Goal: Navigation & Orientation: Find specific page/section

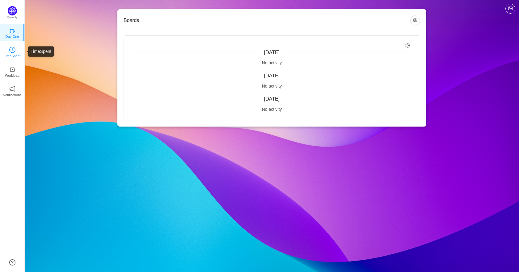
click at [14, 55] on p "TimeSpent" at bounding box center [12, 56] width 17 height 6
click at [13, 73] on p "Workload" at bounding box center [12, 76] width 15 height 6
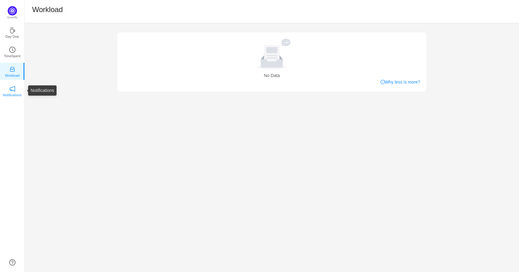
click at [12, 91] on icon "icon: notification" at bounding box center [12, 89] width 6 height 6
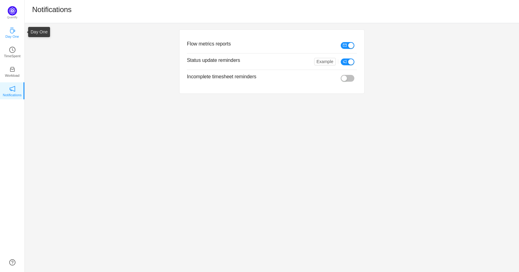
click at [13, 29] on icon "icon: coffee" at bounding box center [12, 30] width 5 height 6
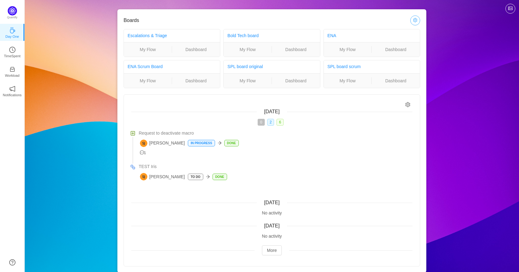
click at [414, 19] on button "button" at bounding box center [415, 20] width 10 height 10
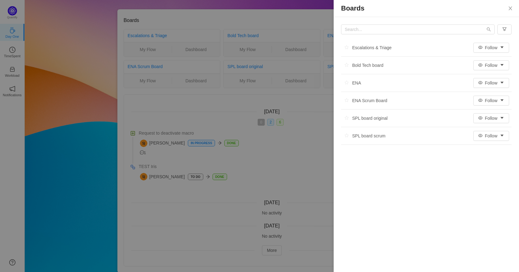
click at [304, 21] on div at bounding box center [259, 136] width 519 height 272
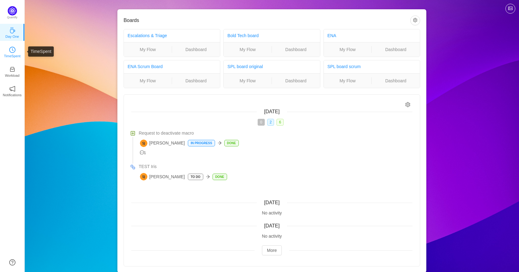
click at [15, 48] on icon "icon: clock-circle" at bounding box center [12, 50] width 6 height 6
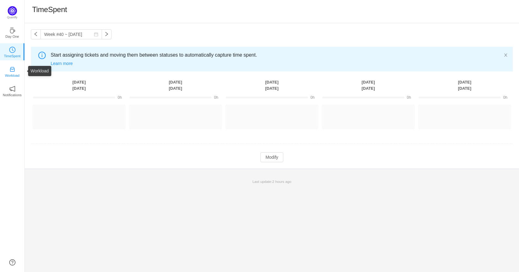
click at [17, 75] on p "Workload" at bounding box center [12, 76] width 15 height 6
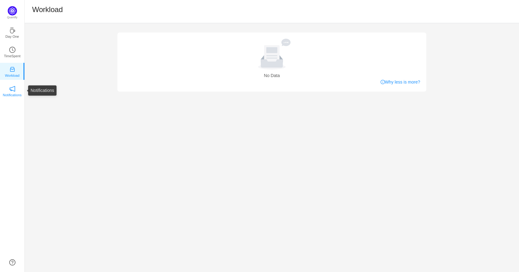
click at [14, 95] on p "Notifications" at bounding box center [12, 95] width 19 height 6
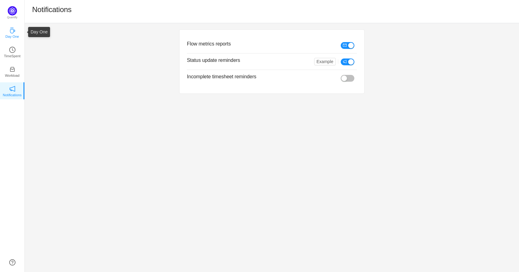
click at [13, 33] on icon "icon: coffee" at bounding box center [12, 30] width 5 height 6
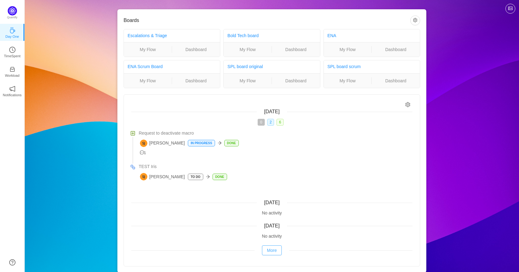
click at [272, 247] on button "More" at bounding box center [272, 250] width 20 height 10
click at [12, 14] on img at bounding box center [12, 10] width 9 height 9
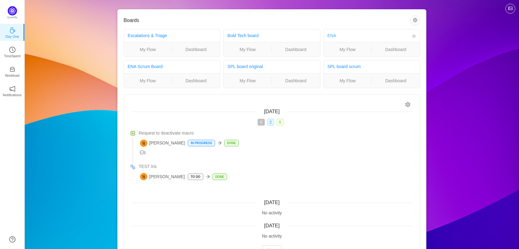
click at [331, 35] on link "ENA" at bounding box center [331, 35] width 9 height 5
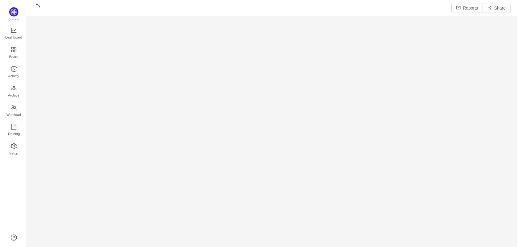
scroll to position [249, 494]
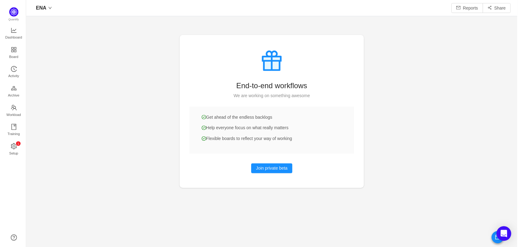
scroll to position [247, 494]
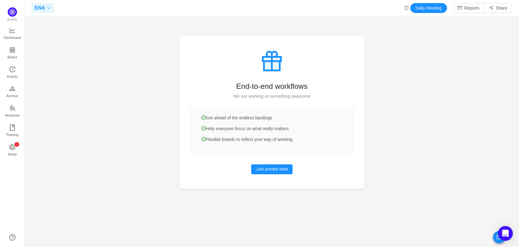
click at [47, 10] on div "ENA" at bounding box center [43, 8] width 22 height 10
click at [148, 35] on div at bounding box center [272, 123] width 494 height 247
click at [419, 10] on button "Daily Meeting" at bounding box center [428, 8] width 37 height 10
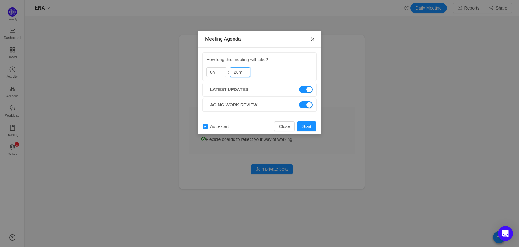
click at [312, 38] on icon "icon: close" at bounding box center [312, 39] width 5 height 5
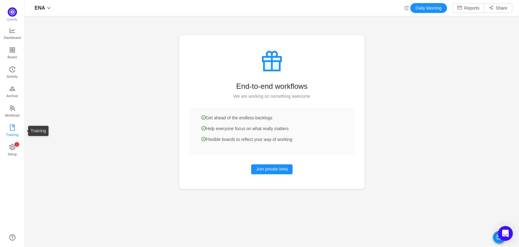
click at [13, 128] on icon "icon: book" at bounding box center [12, 128] width 6 height 6
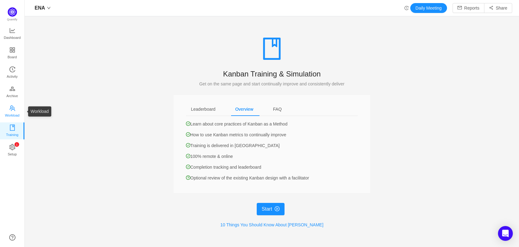
click at [15, 112] on span "Workload" at bounding box center [12, 115] width 15 height 12
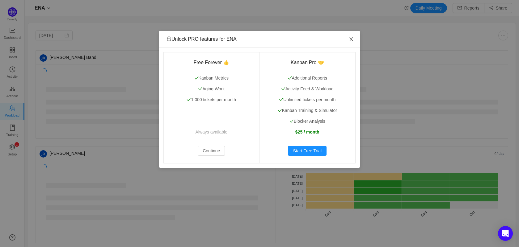
click at [350, 39] on icon "icon: close" at bounding box center [351, 39] width 5 height 5
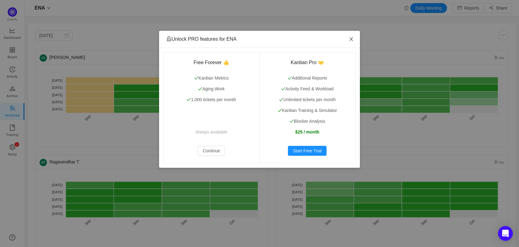
click at [351, 40] on icon "icon: close" at bounding box center [351, 39] width 5 height 5
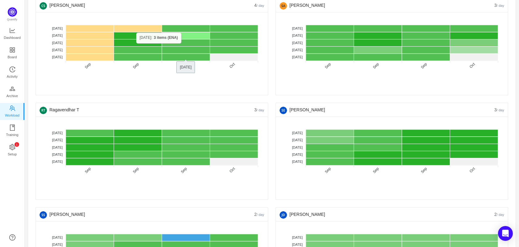
scroll to position [53, 0]
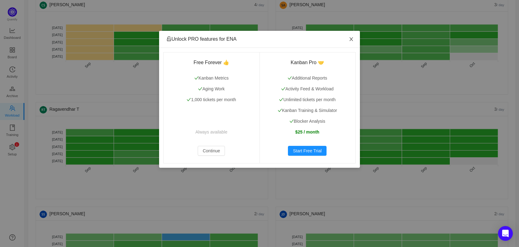
click at [353, 38] on icon "icon: close" at bounding box center [351, 39] width 5 height 5
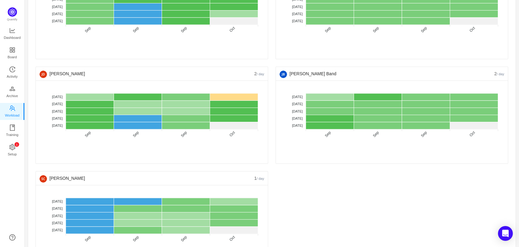
scroll to position [302, 0]
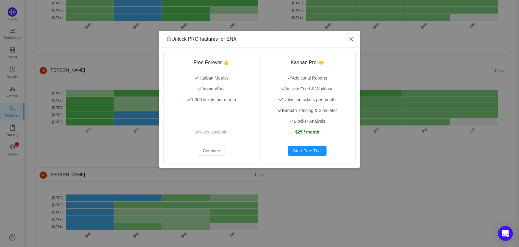
click at [355, 40] on span "Close" at bounding box center [351, 39] width 17 height 17
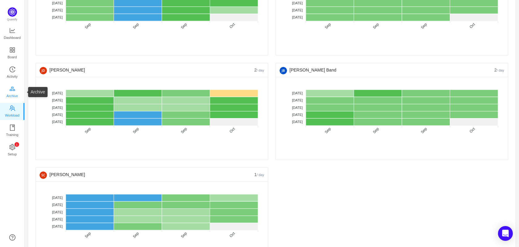
click at [12, 92] on span "Archive" at bounding box center [11, 96] width 11 height 12
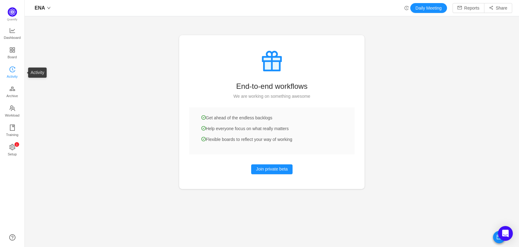
click at [11, 70] on span "Activity" at bounding box center [12, 76] width 11 height 12
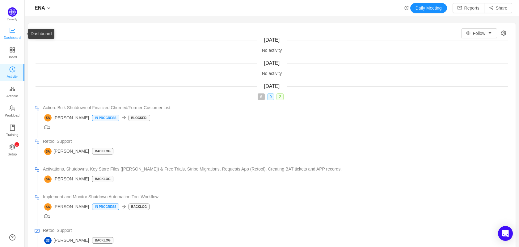
click at [9, 33] on span "Dashboard" at bounding box center [12, 38] width 17 height 12
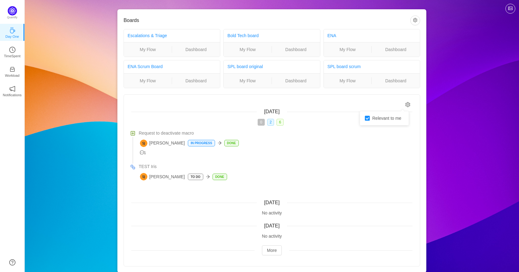
click at [407, 106] on icon "icon: setting" at bounding box center [408, 104] width 5 height 5
click at [416, 21] on button "button" at bounding box center [415, 20] width 10 height 10
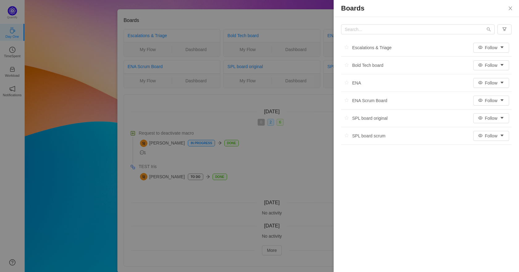
click at [241, 18] on div at bounding box center [259, 136] width 519 height 272
